Goal: Information Seeking & Learning: Learn about a topic

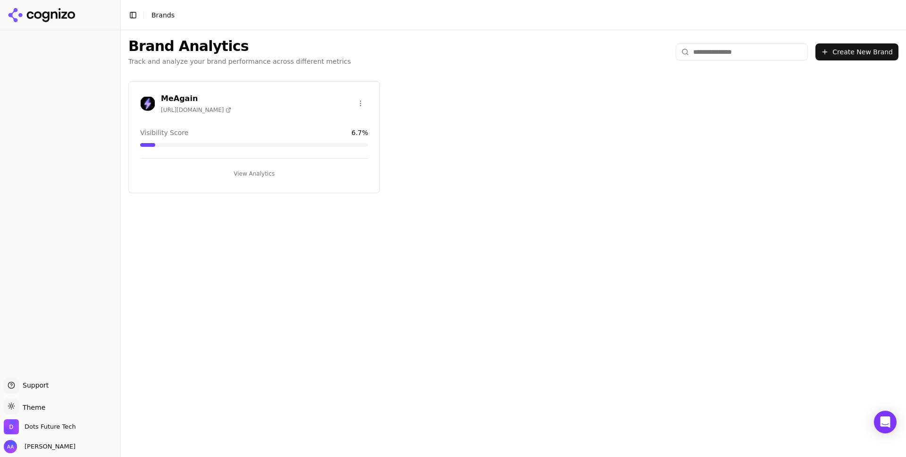
click at [186, 96] on h3 "MeAgain" at bounding box center [196, 98] width 70 height 11
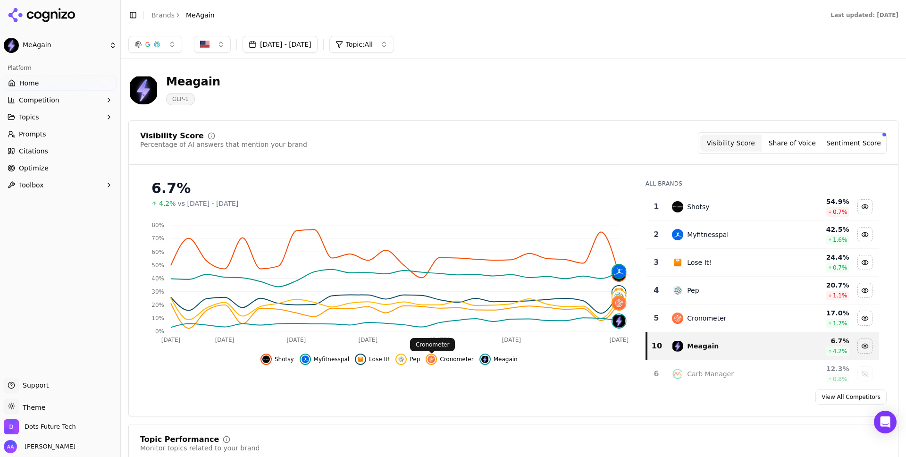
click at [446, 361] on span "Cronometer" at bounding box center [456, 359] width 33 height 8
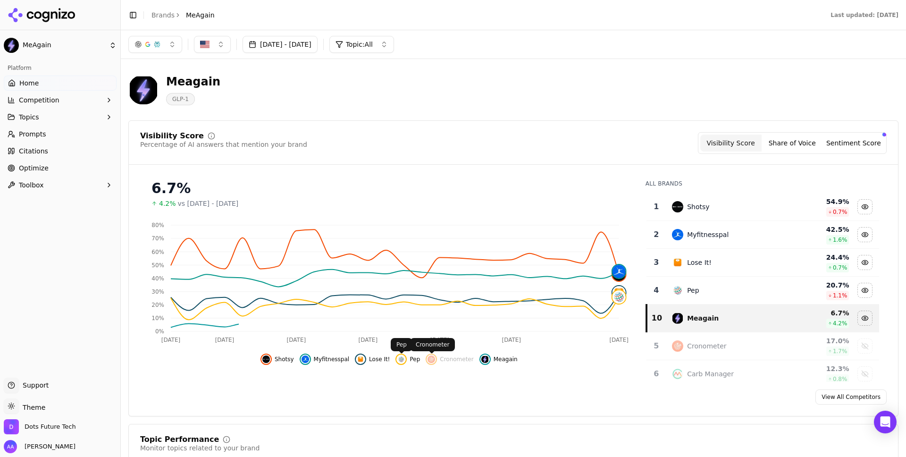
click at [394, 359] on div "Shotsy Myfitnesspal Lose It! Pep Cronometer Meagain" at bounding box center [389, 356] width 498 height 17
click at [366, 359] on div "Hide lose it! data" at bounding box center [360, 358] width 11 height 11
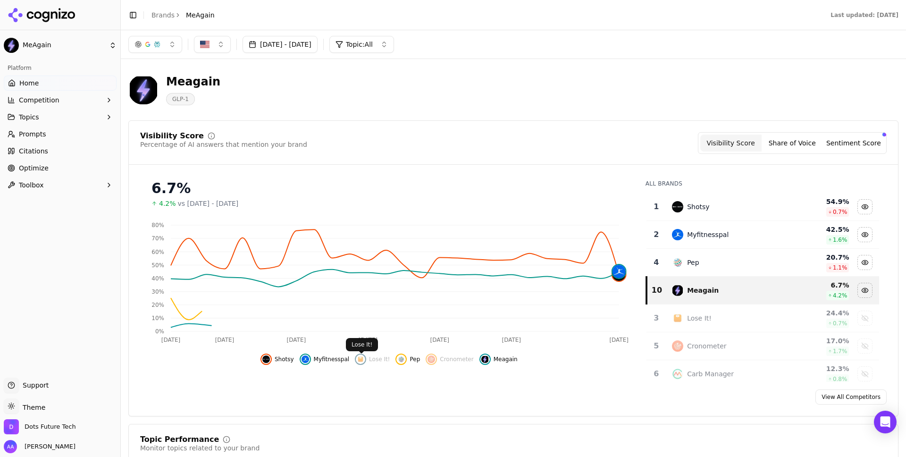
click at [332, 360] on span "Myfitnesspal" at bounding box center [332, 359] width 36 height 8
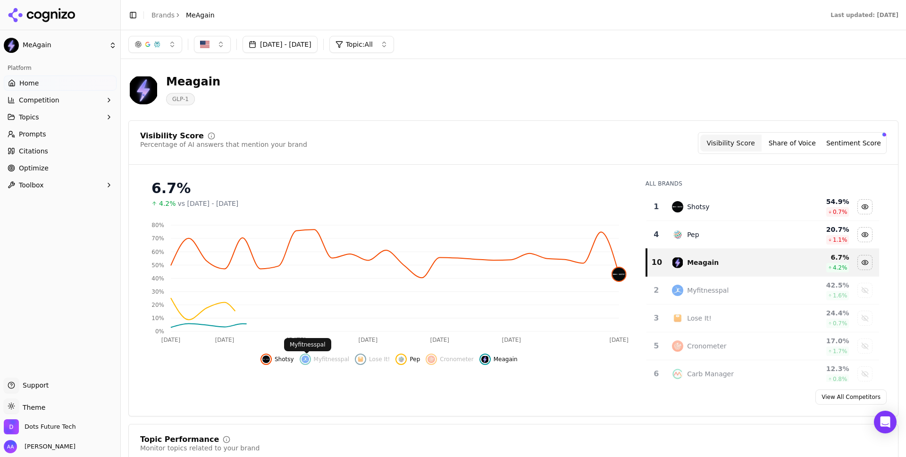
click at [276, 360] on span "Shotsy" at bounding box center [284, 359] width 19 height 8
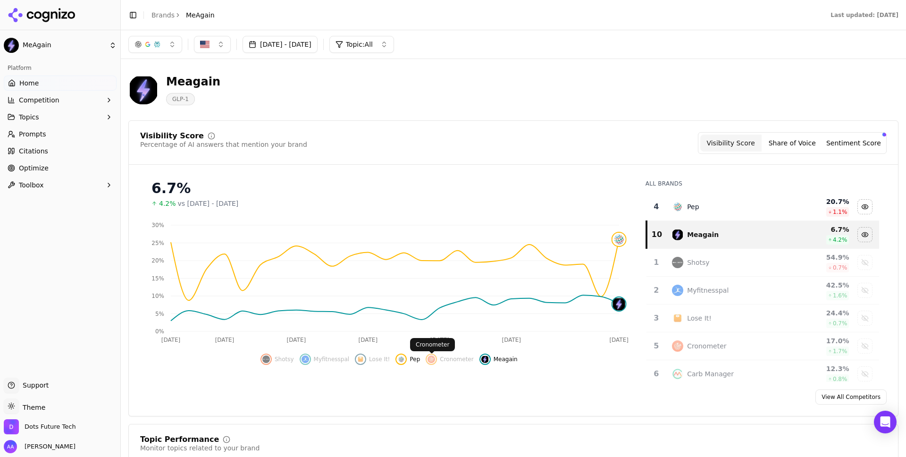
click at [402, 362] on img "Hide pep data" at bounding box center [401, 359] width 8 height 8
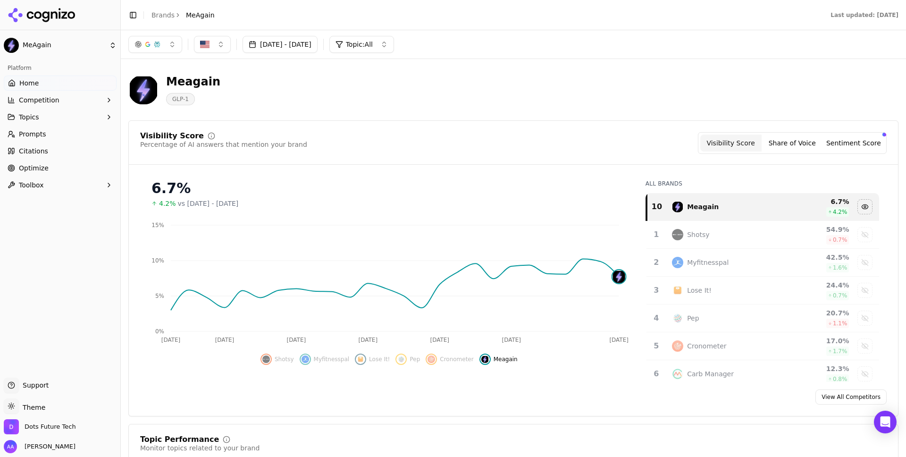
click at [807, 144] on button "Share of Voice" at bounding box center [791, 142] width 61 height 17
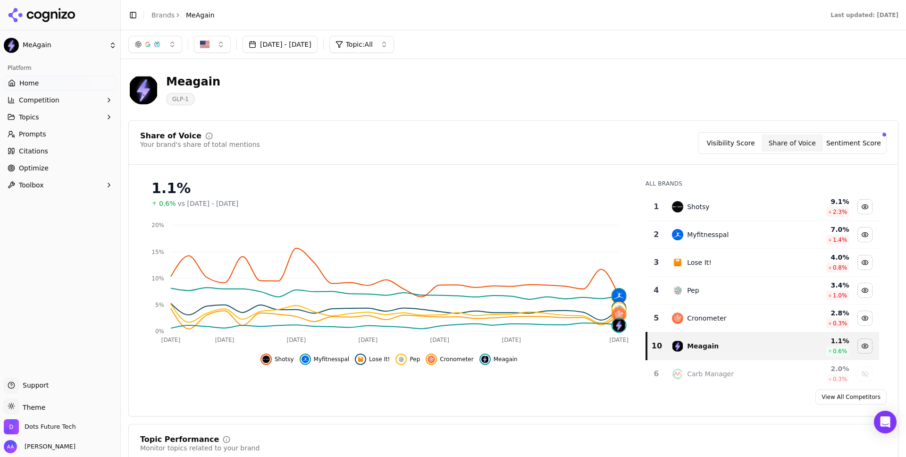
click at [856, 143] on button "Sentiment Score" at bounding box center [853, 142] width 61 height 17
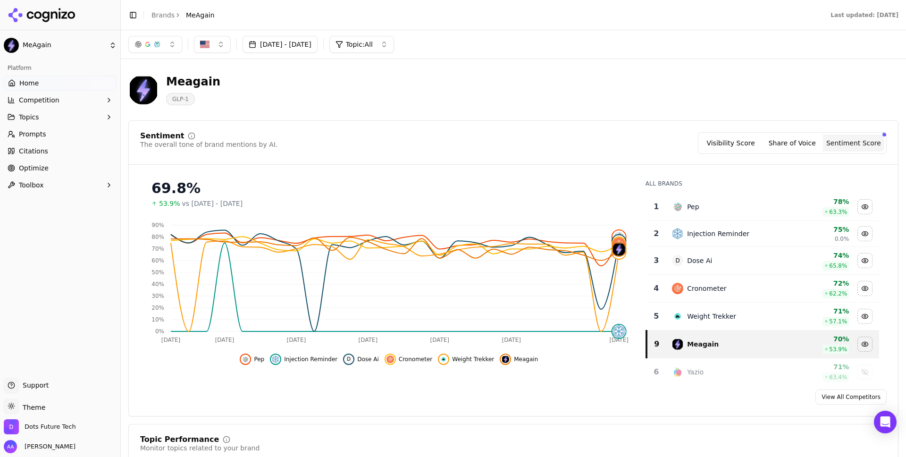
click at [317, 45] on button "[DATE] - [DATE]" at bounding box center [279, 44] width 75 height 17
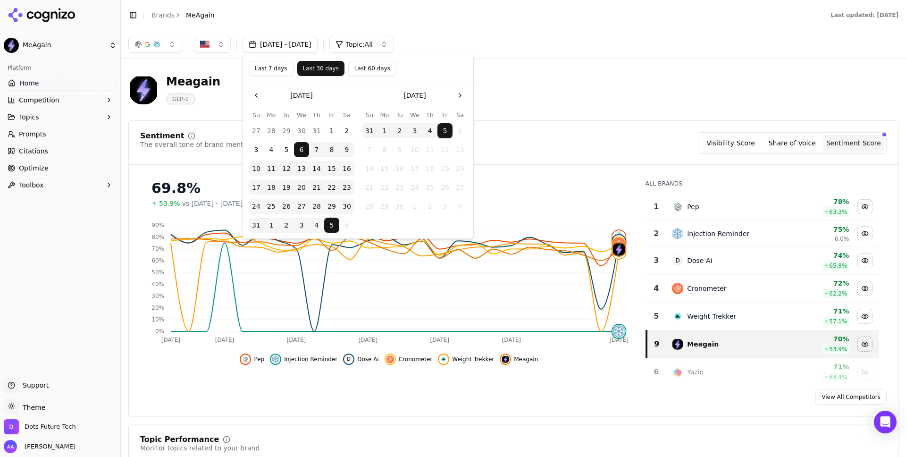
click at [354, 66] on button "Last 60 days" at bounding box center [372, 68] width 48 height 15
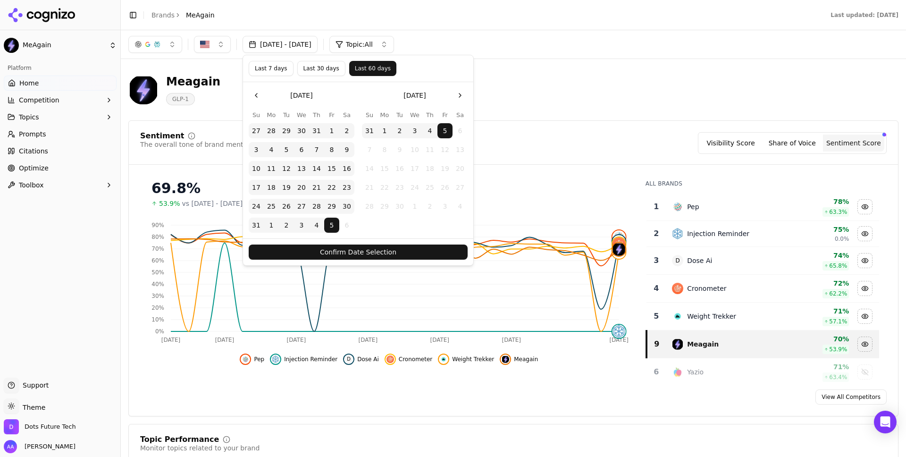
click at [375, 253] on button "Confirm Date Selection" at bounding box center [358, 251] width 219 height 15
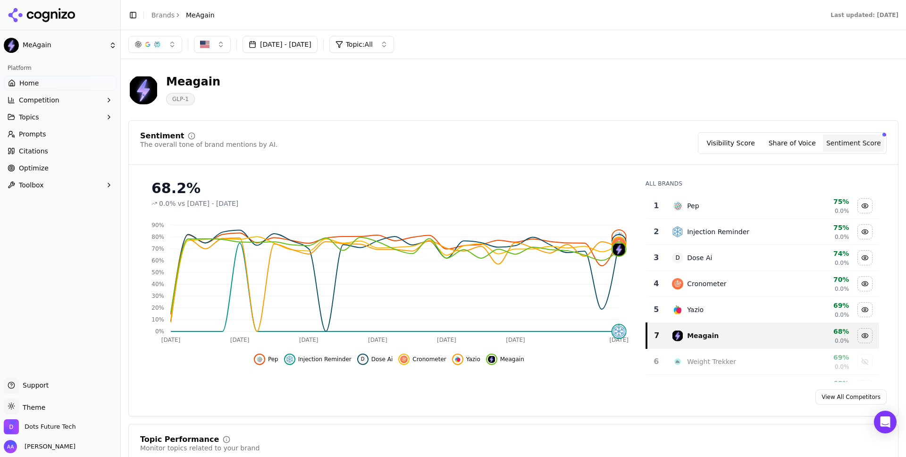
click at [732, 146] on button "Visibility Score" at bounding box center [730, 142] width 61 height 17
